Goal: Communication & Community: Ask a question

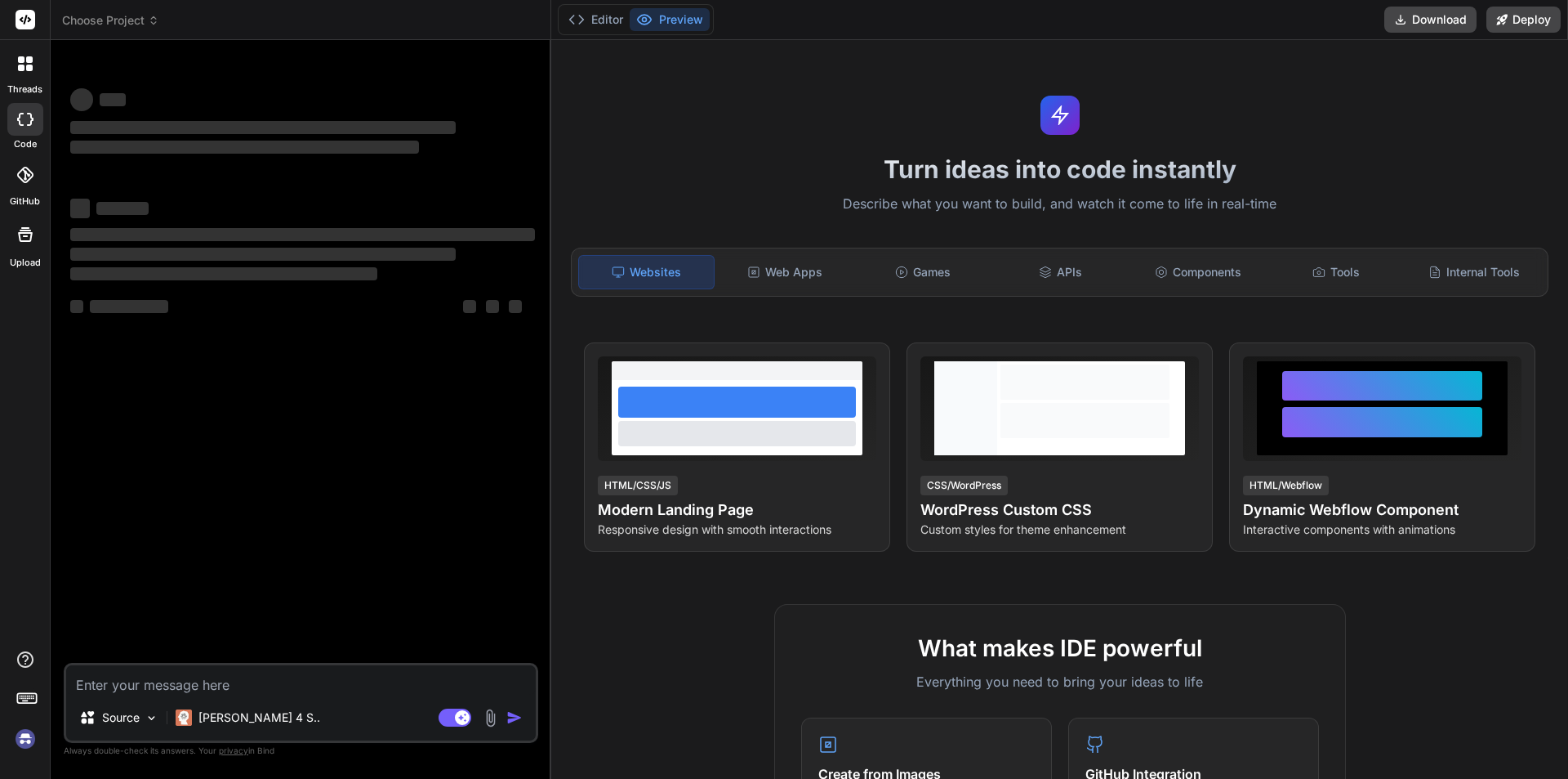
click at [221, 680] on textarea at bounding box center [301, 680] width 470 height 29
type textarea "x"
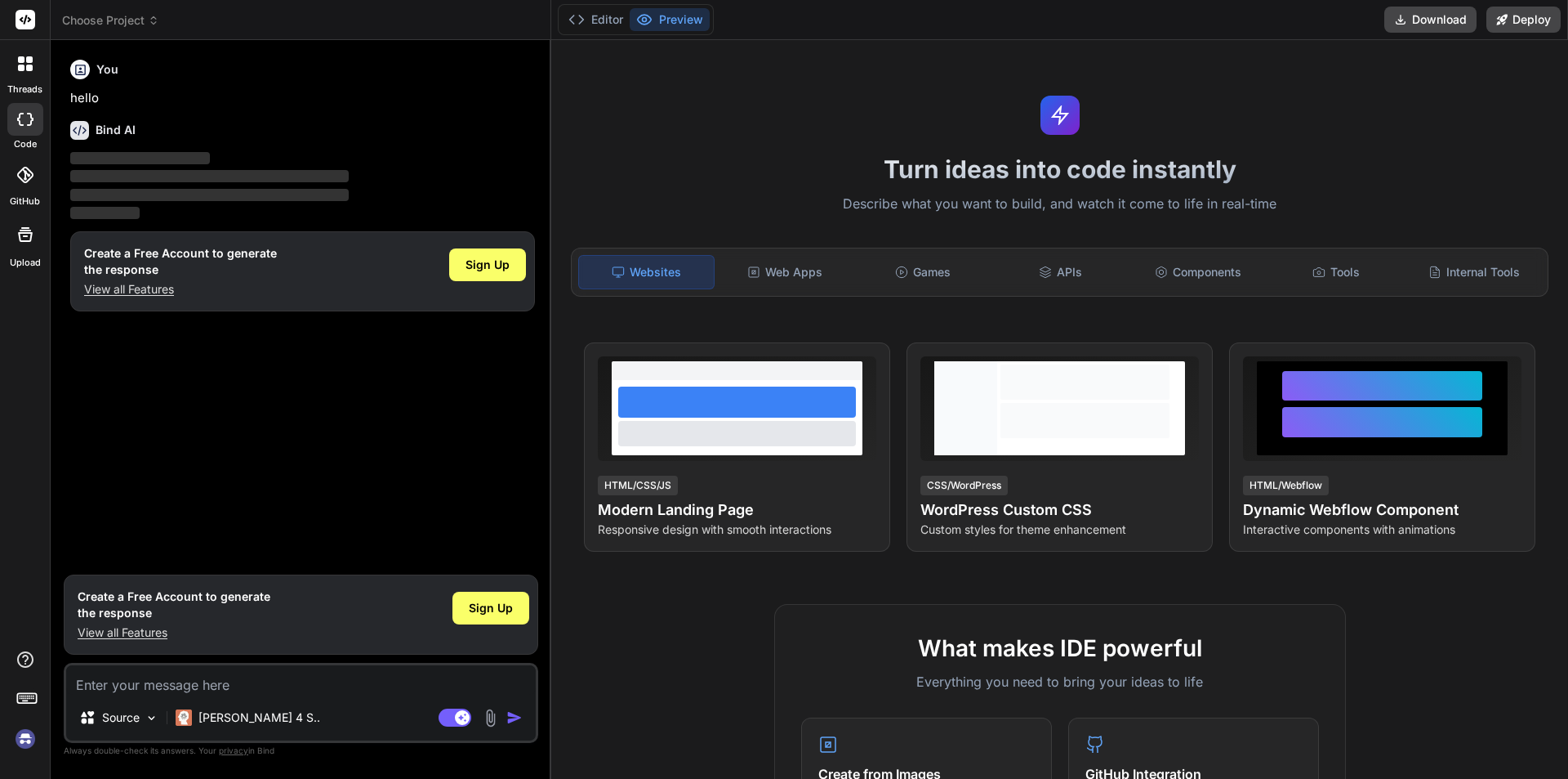
type textarea "Ubacare create and customize prescription drug cost containment solution for co…"
type textarea "x"
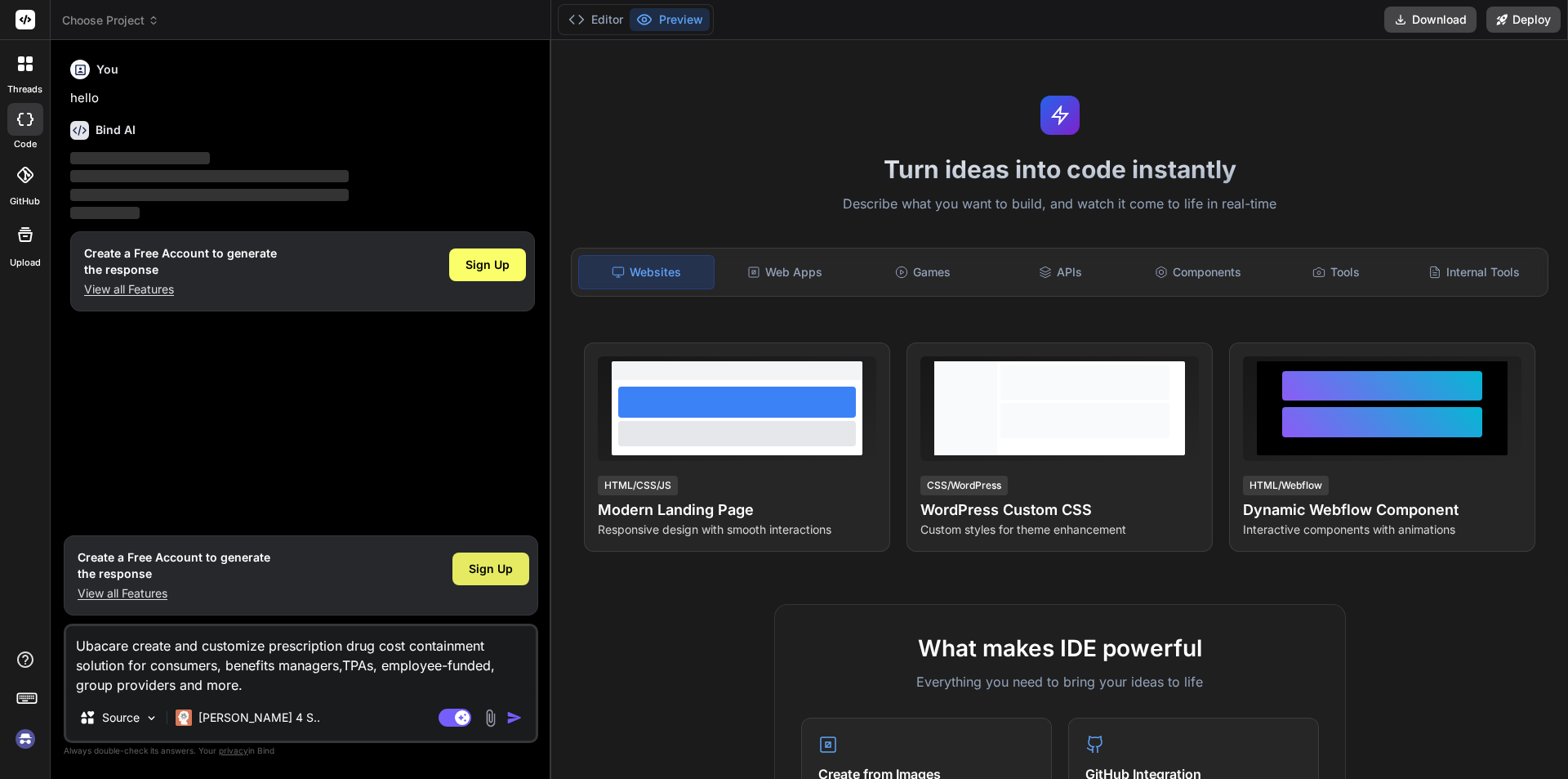
type textarea "Ubacare create and customize prescription drug cost containment solution for co…"
click at [497, 564] on span "Sign Up" at bounding box center [490, 568] width 44 height 17
click at [500, 726] on img at bounding box center [490, 717] width 18 height 18
type textarea "x"
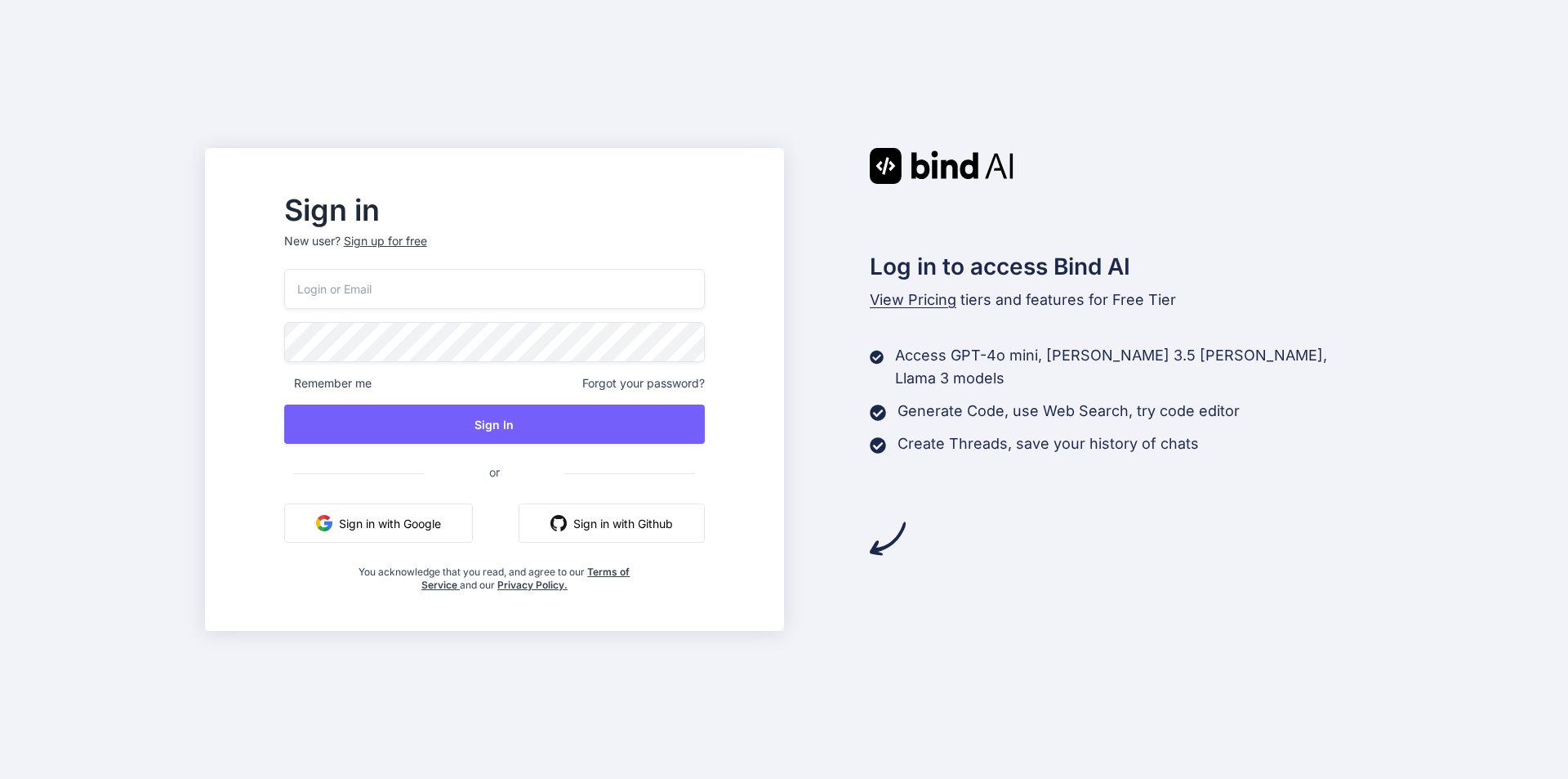
click at [416, 522] on button "Sign in with Google" at bounding box center [379, 523] width 188 height 39
click at [433, 531] on button "Sign in with Google" at bounding box center [379, 523] width 188 height 39
click at [457, 276] on input "email" at bounding box center [494, 288] width 420 height 40
click at [452, 518] on button "Sign in with Google" at bounding box center [379, 523] width 188 height 39
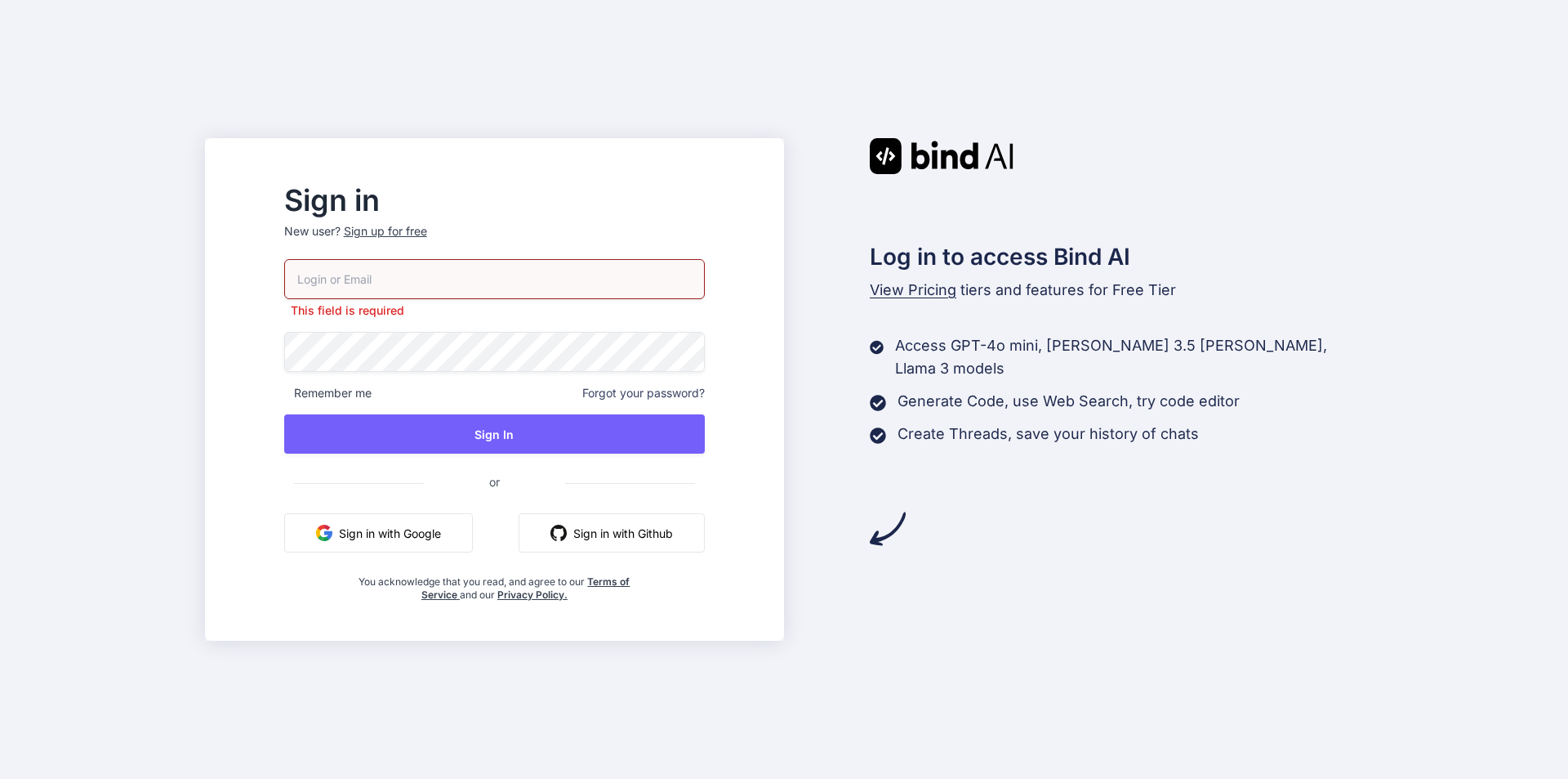
click at [435, 539] on button "Sign in with Google" at bounding box center [379, 532] width 188 height 39
click at [466, 569] on div "You acknowledge that you read, and agree to our Terms of Service and our Privac…" at bounding box center [494, 583] width 281 height 36
click at [419, 544] on button "Sign in with Google" at bounding box center [379, 532] width 188 height 39
